Goal: Transaction & Acquisition: Download file/media

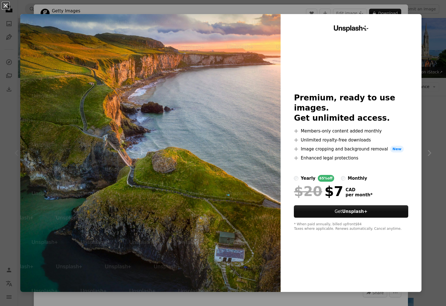
click at [6, 7] on button "An X shape" at bounding box center [5, 5] width 7 height 7
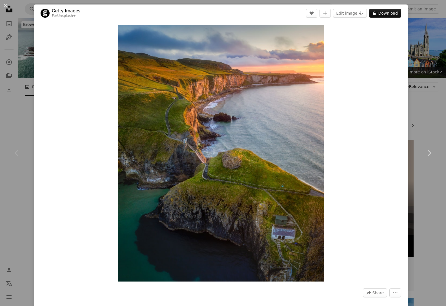
click at [7, 3] on button "An X shape" at bounding box center [5, 5] width 7 height 7
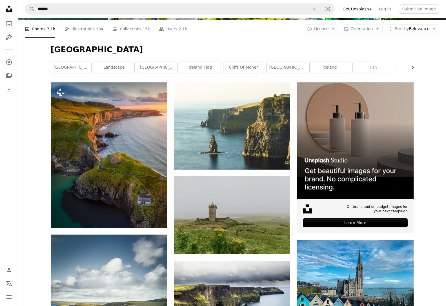
scroll to position [59, 0]
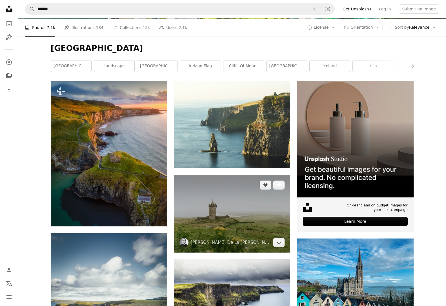
click at [224, 175] on img at bounding box center [232, 213] width 116 height 77
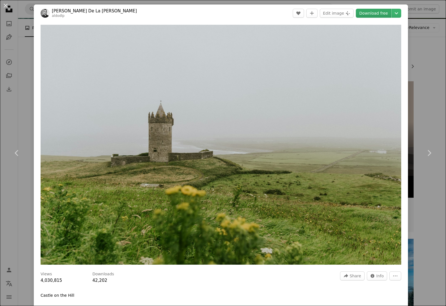
click at [378, 14] on link "Download free" at bounding box center [373, 13] width 35 height 9
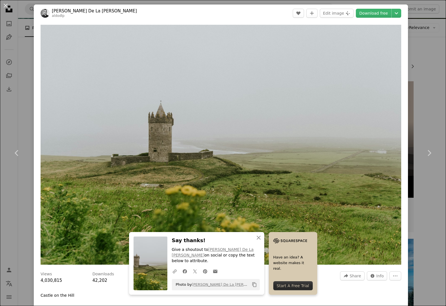
drag, startPoint x: 5, startPoint y: 6, endPoint x: 10, endPoint y: 8, distance: 5.1
click at [5, 6] on button "An X shape" at bounding box center [5, 5] width 7 height 7
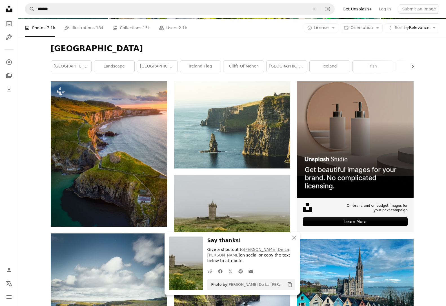
scroll to position [59, 0]
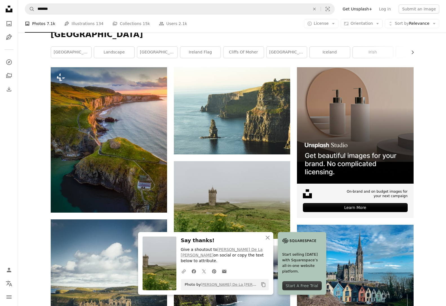
scroll to position [72, 0]
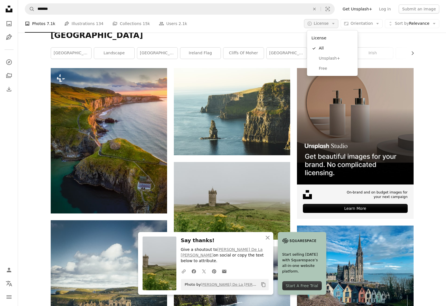
click at [316, 21] on button "A copyright icon © License Arrow down" at bounding box center [321, 23] width 35 height 9
drag, startPoint x: 320, startPoint y: 58, endPoint x: 350, endPoint y: 65, distance: 30.4
click at [320, 58] on span "Unsplash+" at bounding box center [336, 59] width 34 height 6
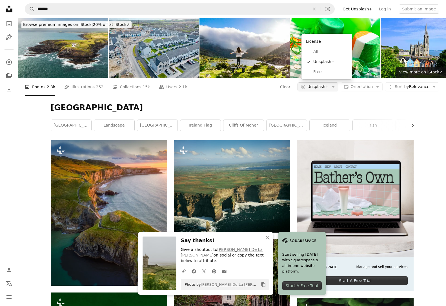
click at [313, 84] on span "Unsplash+" at bounding box center [317, 87] width 21 height 6
click at [315, 74] on span "Free" at bounding box center [330, 72] width 34 height 6
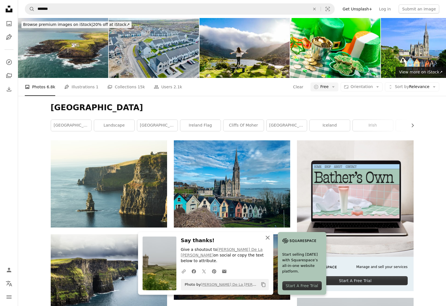
click at [271, 241] on icon "An X shape" at bounding box center [267, 238] width 7 height 7
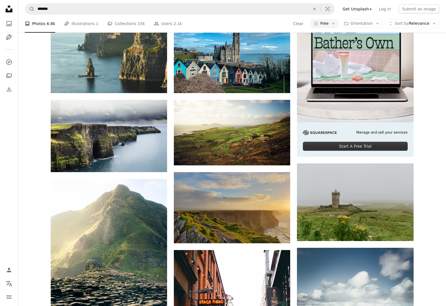
scroll to position [137, 0]
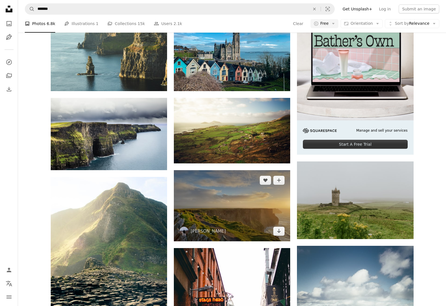
click at [249, 170] on img at bounding box center [232, 206] width 116 height 72
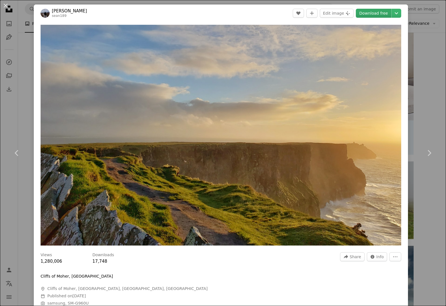
click at [374, 15] on link "Download free" at bounding box center [373, 13] width 35 height 9
